Goal: Information Seeking & Learning: Learn about a topic

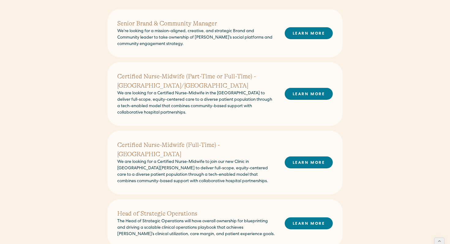
scroll to position [198, 0]
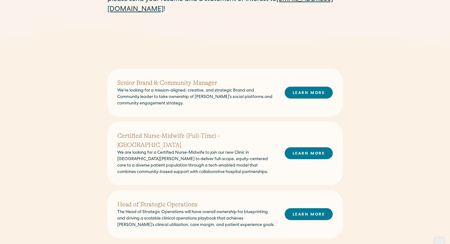
scroll to position [83, 0]
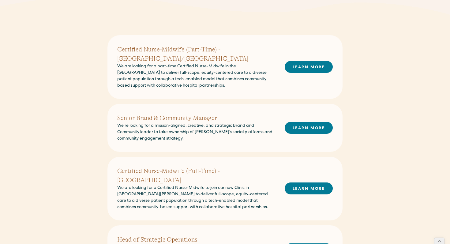
scroll to position [174, 0]
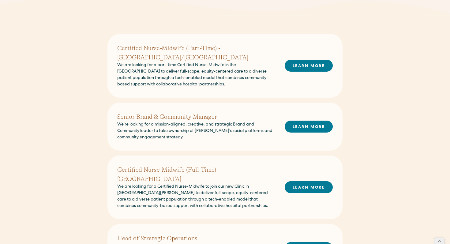
click at [220, 48] on h2 "Certified Nurse-Midwife (Part-Time) - [GEOGRAPHIC_DATA]/[GEOGRAPHIC_DATA]" at bounding box center [196, 53] width 158 height 18
click at [315, 60] on link "LEARN MORE" at bounding box center [309, 66] width 48 height 12
click at [311, 61] on link "LEARN MORE" at bounding box center [309, 66] width 48 height 12
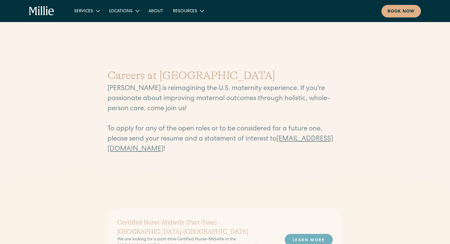
scroll to position [143, 0]
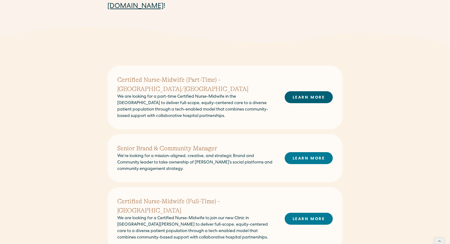
click at [320, 91] on link "LEARN MORE" at bounding box center [309, 97] width 48 height 12
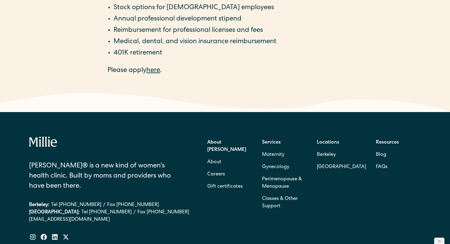
scroll to position [1239, 0]
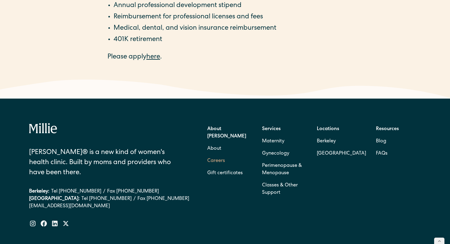
click at [220, 155] on link "Careers" at bounding box center [216, 161] width 18 height 12
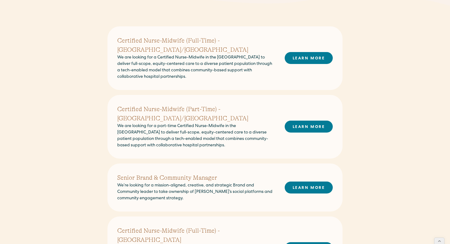
scroll to position [175, 0]
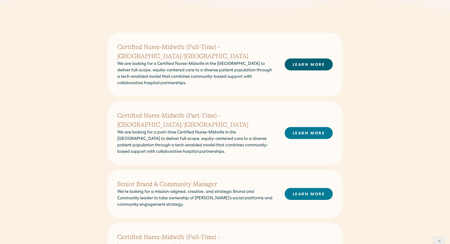
click at [305, 61] on link "LEARN MORE" at bounding box center [309, 64] width 48 height 12
click at [306, 127] on link "LEARN MORE" at bounding box center [309, 133] width 48 height 12
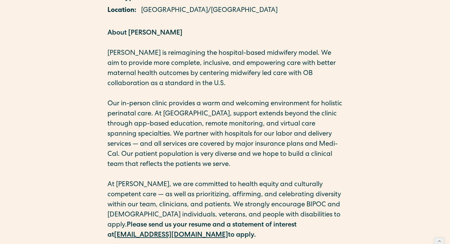
scroll to position [255, 0]
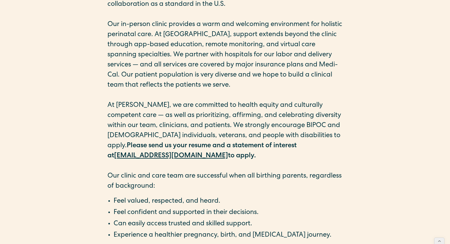
click at [228, 153] on strong "[EMAIL_ADDRESS][DOMAIN_NAME]" at bounding box center [171, 156] width 114 height 7
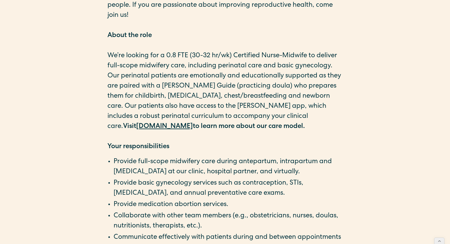
scroll to position [563, 0]
click at [151, 129] on strong "[DOMAIN_NAME]" at bounding box center [164, 126] width 57 height 7
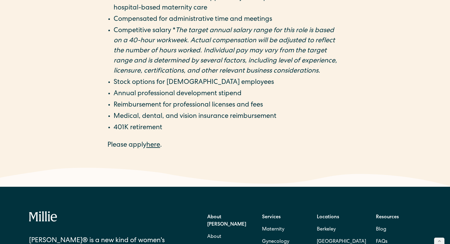
scroll to position [1130, 0]
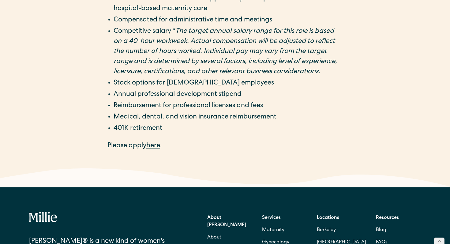
click at [157, 143] on link "here" at bounding box center [153, 146] width 14 height 7
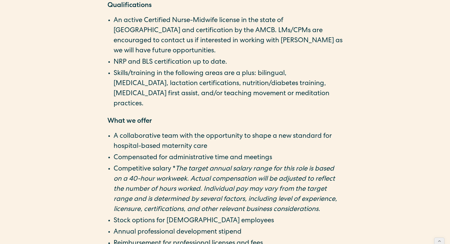
scroll to position [1084, 0]
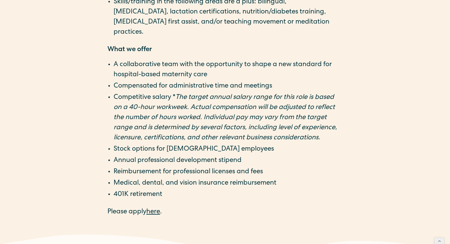
click at [154, 209] on link "here" at bounding box center [153, 212] width 14 height 7
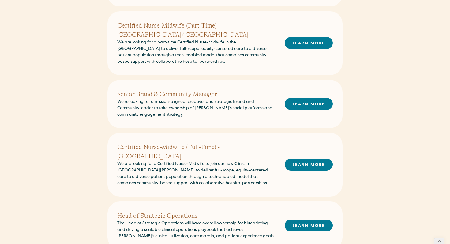
scroll to position [183, 0]
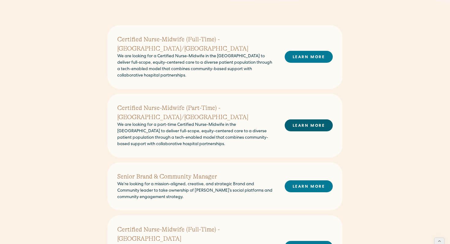
click at [315, 119] on link "LEARN MORE" at bounding box center [309, 125] width 48 height 12
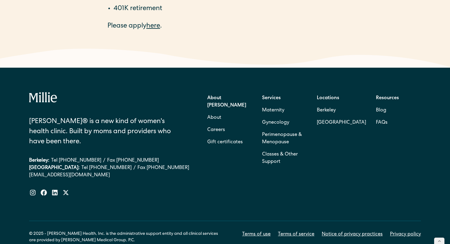
scroll to position [1099, 0]
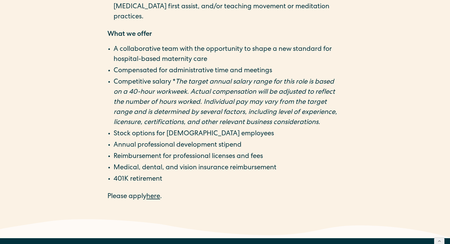
click at [158, 193] on link "here" at bounding box center [153, 196] width 14 height 7
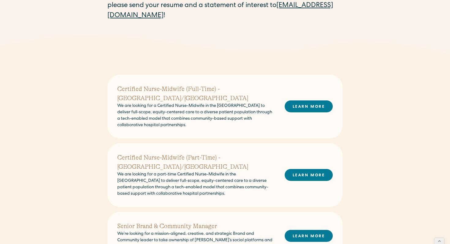
scroll to position [178, 0]
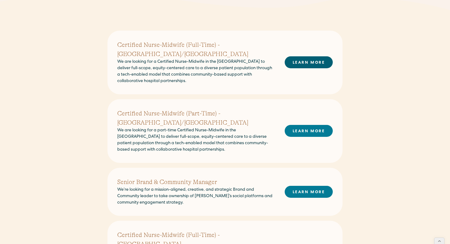
click at [301, 56] on link "LEARN MORE" at bounding box center [309, 62] width 48 height 12
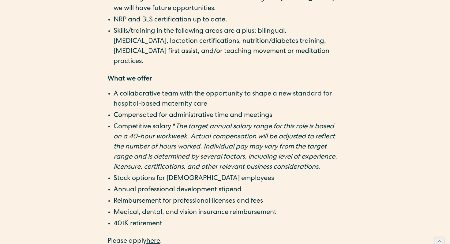
scroll to position [1101, 0]
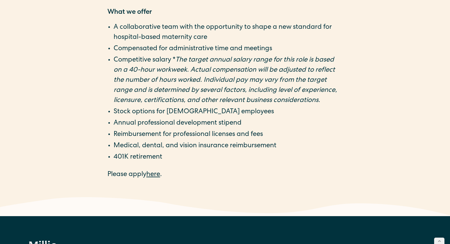
click at [152, 171] on link "here" at bounding box center [153, 174] width 14 height 7
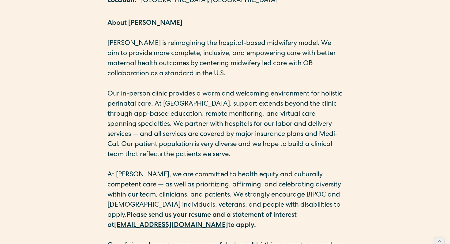
scroll to position [0, 0]
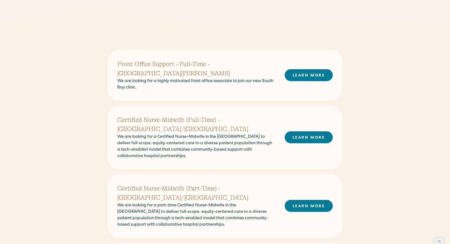
scroll to position [158, 0]
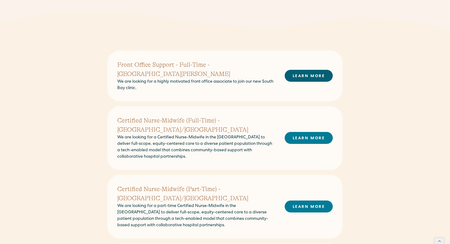
click at [300, 73] on link "LEARN MORE" at bounding box center [309, 76] width 48 height 12
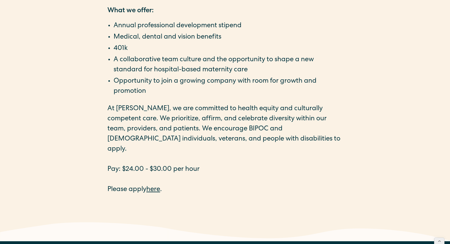
scroll to position [955, 0]
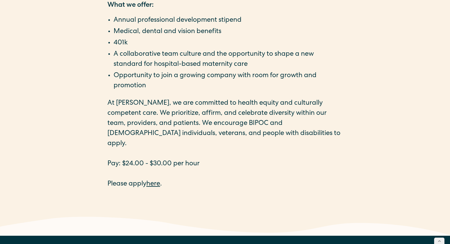
click at [155, 181] on link "here" at bounding box center [153, 184] width 14 height 7
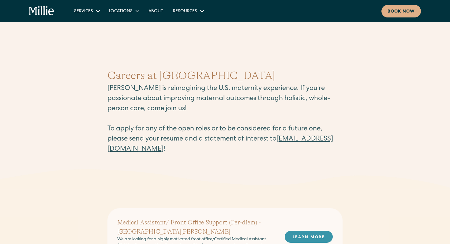
scroll to position [166, 0]
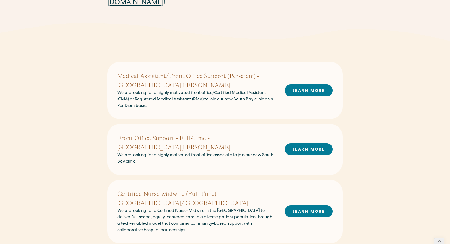
scroll to position [149, 0]
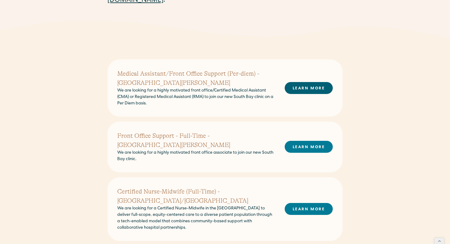
click at [309, 89] on link "LEARN MORE" at bounding box center [309, 88] width 48 height 12
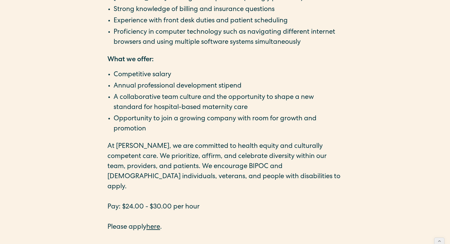
scroll to position [857, 0]
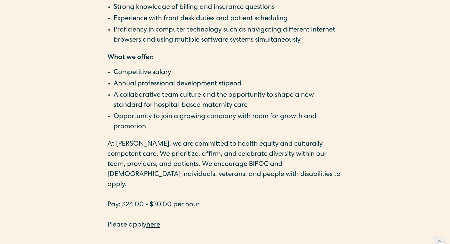
click at [157, 222] on link "here" at bounding box center [153, 225] width 14 height 7
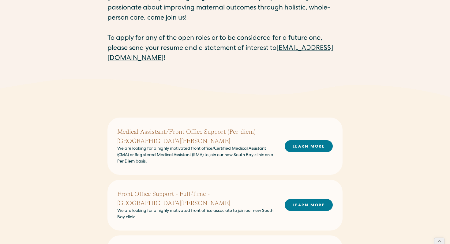
scroll to position [163, 0]
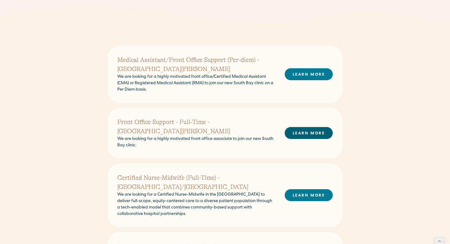
click at [318, 128] on link "LEARN MORE" at bounding box center [309, 133] width 48 height 12
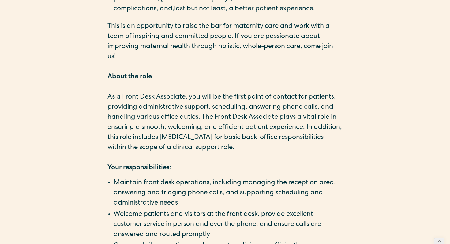
scroll to position [510, 0]
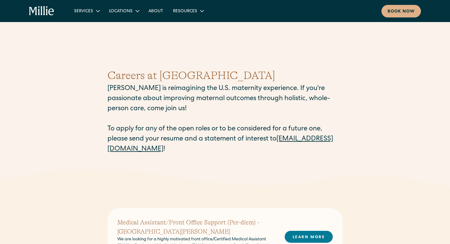
scroll to position [187, 0]
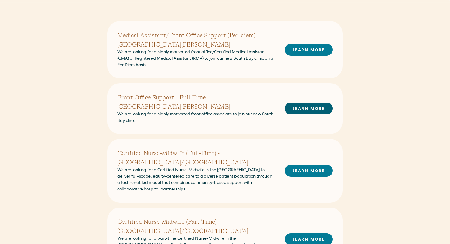
click at [301, 104] on link "LEARN MORE" at bounding box center [309, 109] width 48 height 12
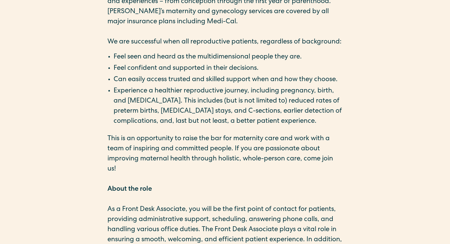
scroll to position [249, 0]
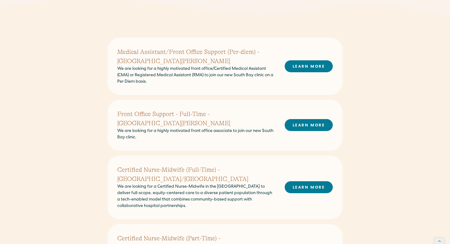
scroll to position [152, 0]
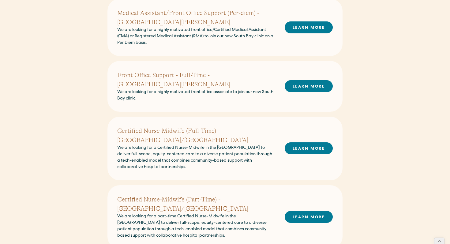
scroll to position [202, 0]
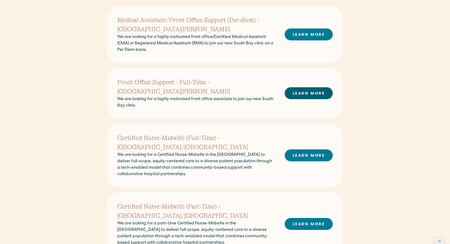
click at [295, 90] on link "LEARN MORE" at bounding box center [309, 93] width 48 height 12
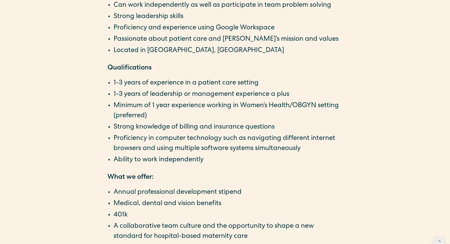
scroll to position [914, 0]
